Goal: Task Accomplishment & Management: Manage account settings

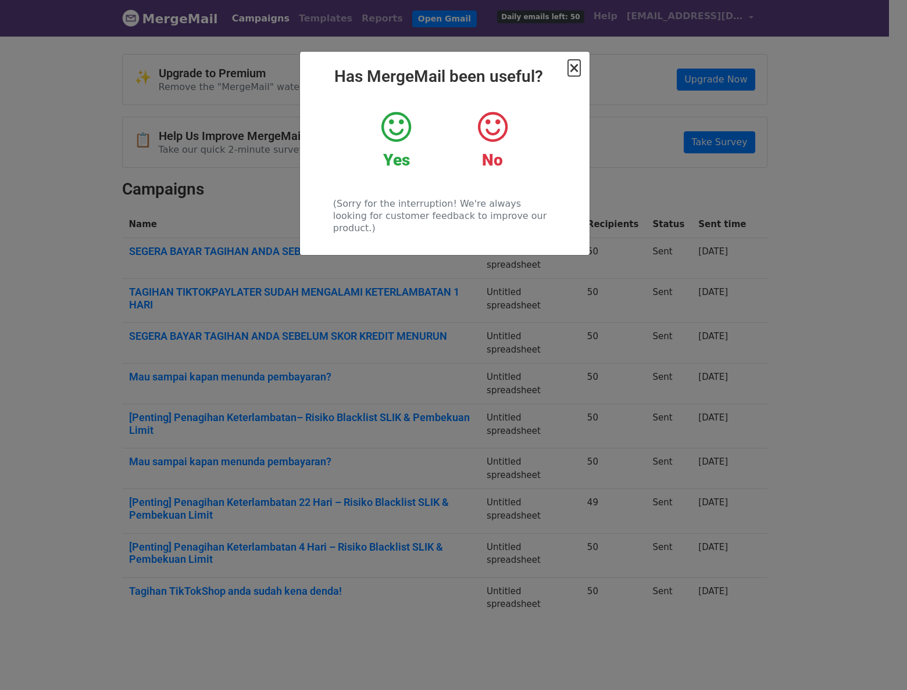
click at [574, 64] on span "×" at bounding box center [574, 68] width 12 height 16
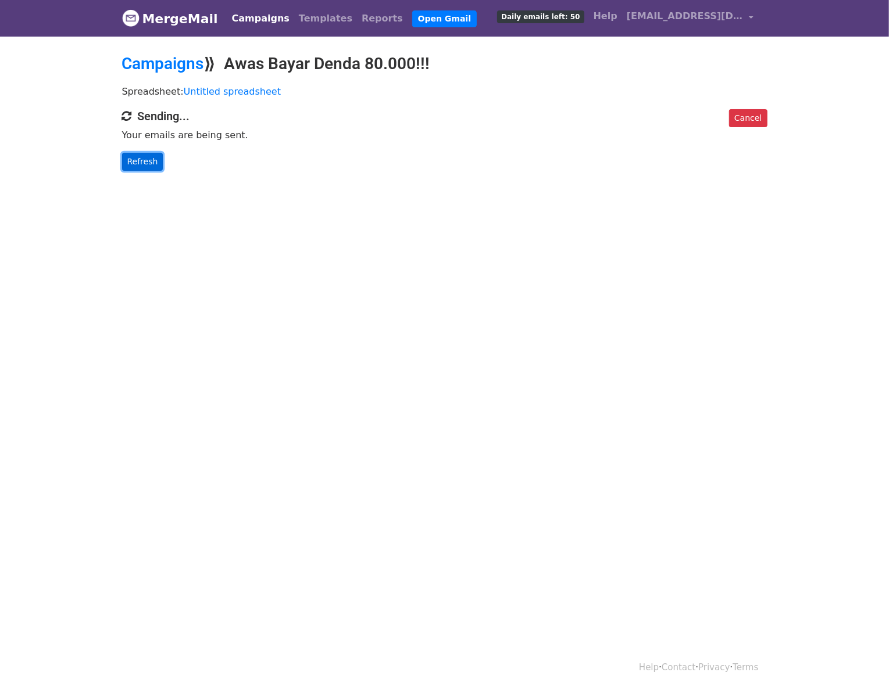
click at [129, 167] on link "Refresh" at bounding box center [142, 162] width 41 height 18
